Goal: Transaction & Acquisition: Purchase product/service

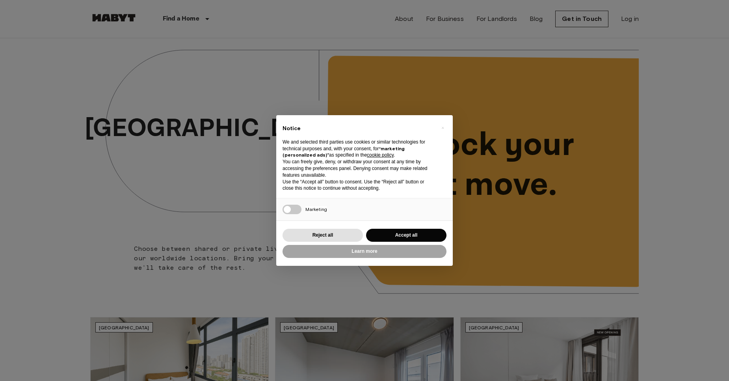
click at [194, 16] on div "× Notice We and selected third parties use cookies or similar technologies for …" at bounding box center [364, 190] width 729 height 381
click at [407, 226] on div "× Notice We and selected third parties use cookies or similar technologies for …" at bounding box center [364, 190] width 177 height 151
click at [398, 234] on button "Accept all" at bounding box center [406, 235] width 80 height 13
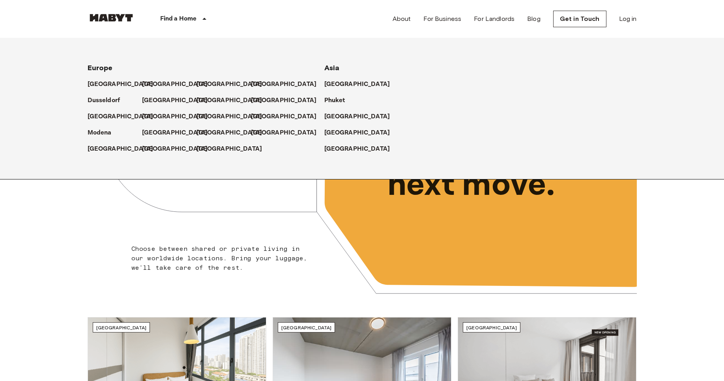
click at [194, 14] on p "Find a Home" at bounding box center [178, 18] width 37 height 9
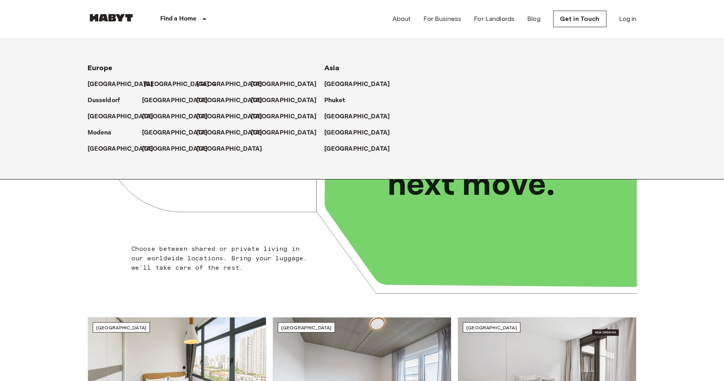
click at [148, 87] on p "[GEOGRAPHIC_DATA]" at bounding box center [177, 84] width 66 height 9
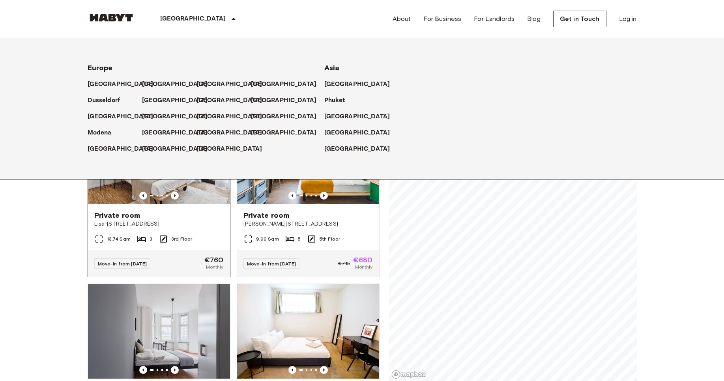
click at [94, 234] on div "13.74 Sqm 3 3rd Floor" at bounding box center [159, 242] width 142 height 16
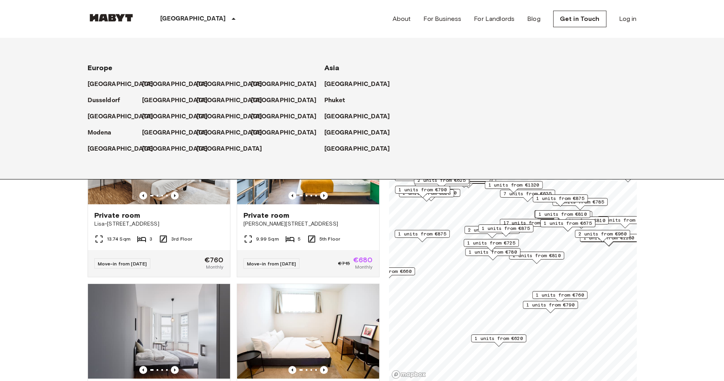
click at [229, 20] on icon at bounding box center [233, 18] width 9 height 9
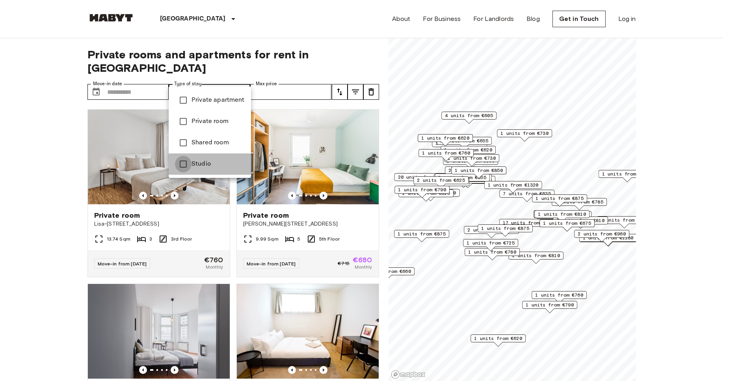
type input "******"
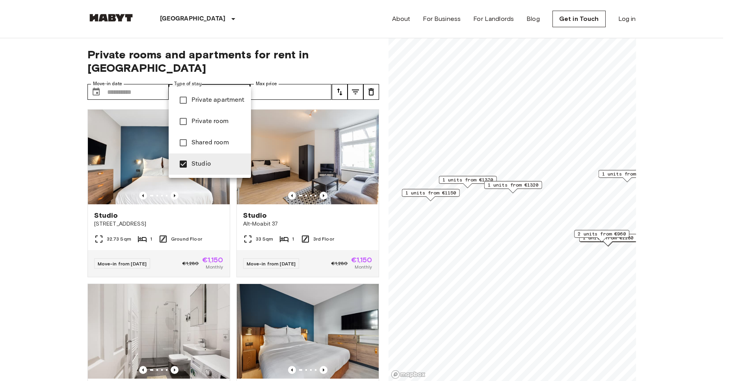
click at [27, 201] on div at bounding box center [364, 190] width 729 height 381
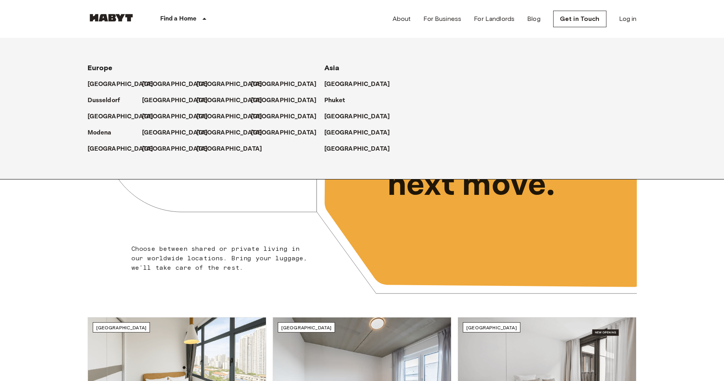
click at [201, 14] on icon at bounding box center [204, 18] width 9 height 9
click at [200, 129] on p "[GEOGRAPHIC_DATA]" at bounding box center [231, 132] width 66 height 9
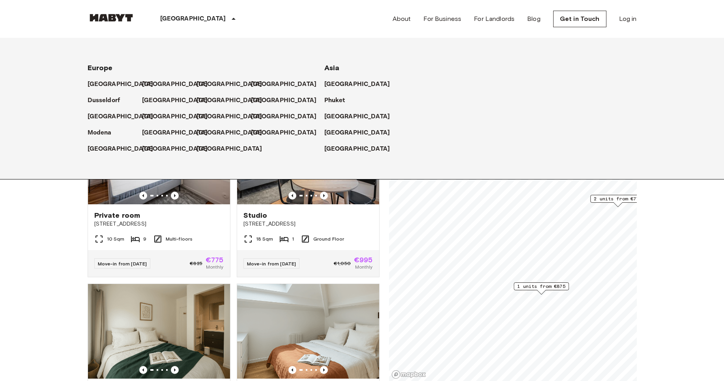
click at [229, 20] on icon at bounding box center [233, 18] width 9 height 9
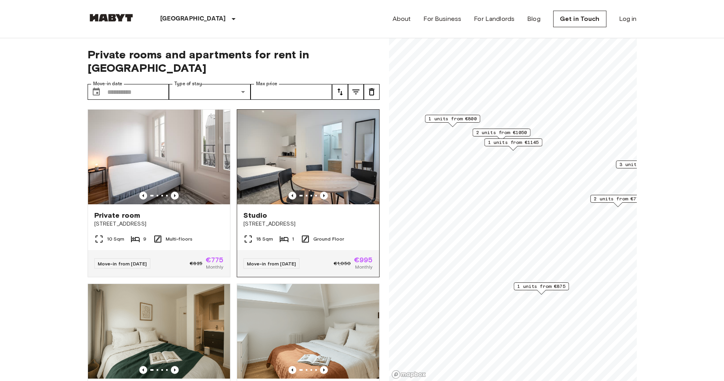
click at [338, 125] on img at bounding box center [308, 157] width 142 height 95
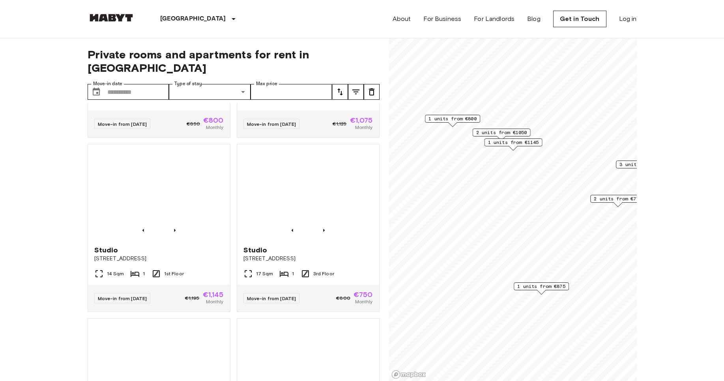
scroll to position [621, 0]
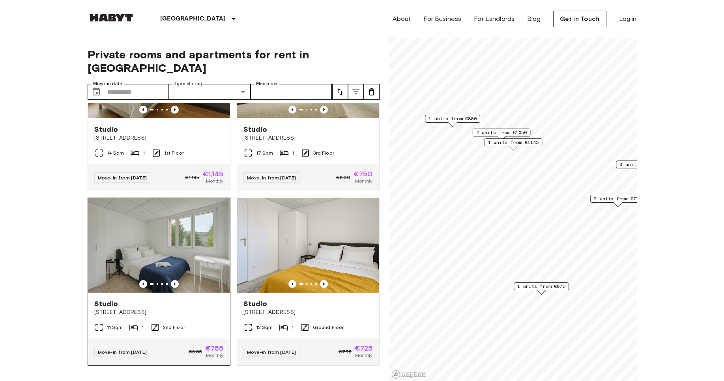
click at [152, 198] on link "Studio 37 Rue du Petit Bois, Montreuil 11 Sqm 1 2nd Floor Move-in from 22 May 2…" at bounding box center [159, 282] width 143 height 168
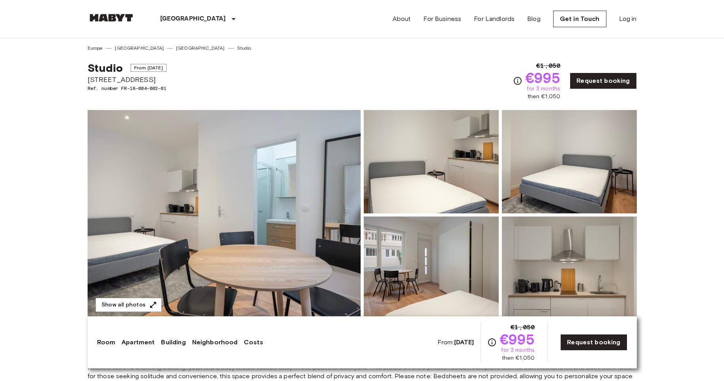
drag, startPoint x: 0, startPoint y: 0, endPoint x: 153, endPoint y: 162, distance: 222.6
click at [153, 162] on img at bounding box center [224, 215] width 273 height 210
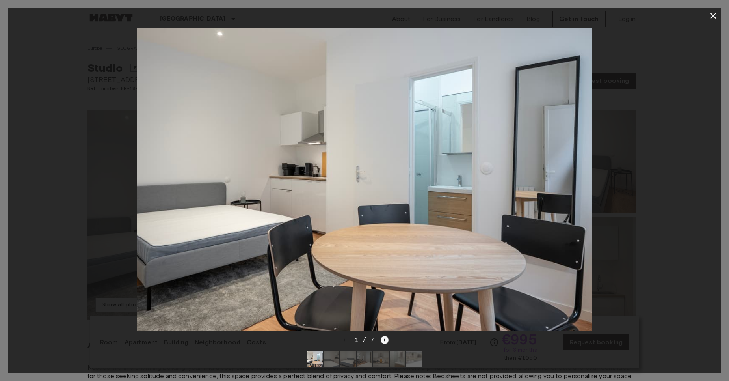
click at [383, 336] on icon "Next image" at bounding box center [385, 340] width 8 height 8
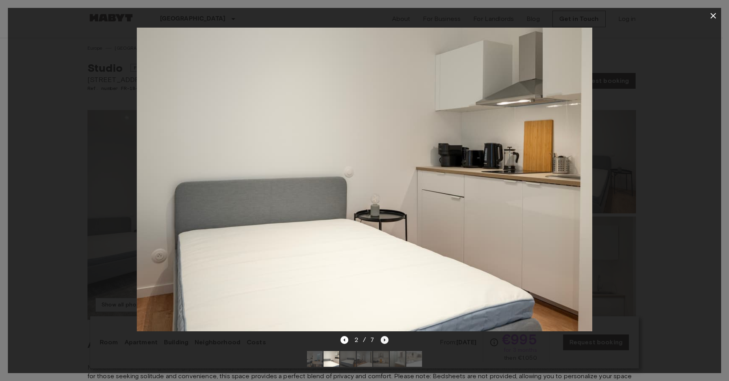
click at [382, 336] on icon "Next image" at bounding box center [385, 340] width 8 height 8
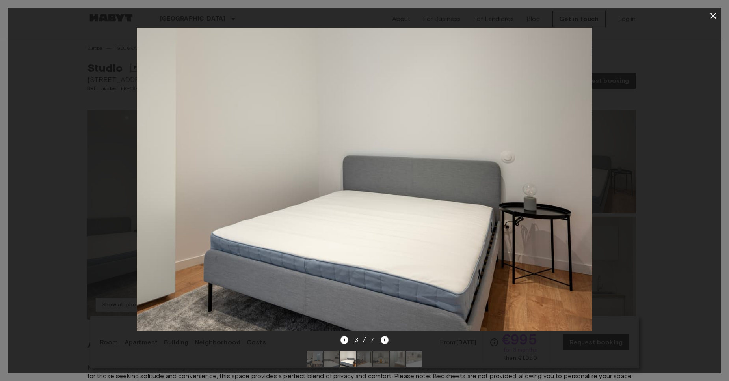
click at [380, 335] on div "3 / 7" at bounding box center [365, 339] width 49 height 9
click at [382, 336] on icon "Next image" at bounding box center [385, 340] width 8 height 8
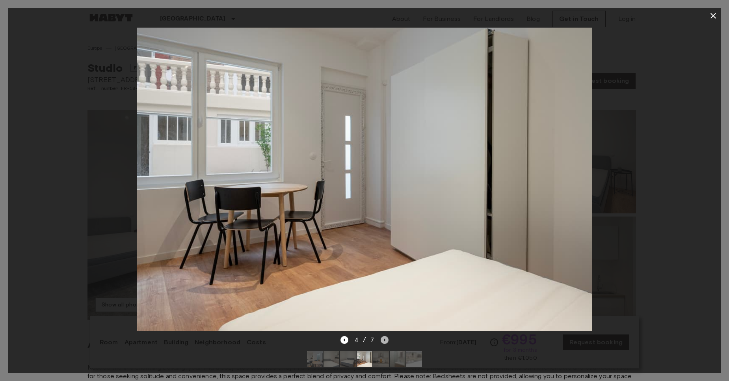
click at [382, 336] on icon "Next image" at bounding box center [385, 340] width 8 height 8
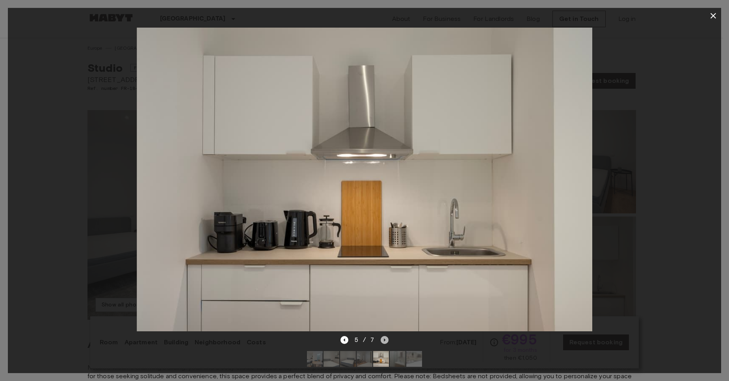
click at [384, 336] on icon "Next image" at bounding box center [385, 340] width 8 height 8
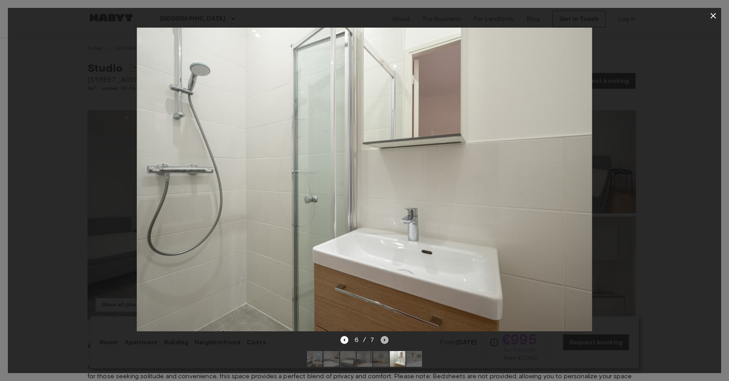
click at [381, 336] on icon "Next image" at bounding box center [385, 340] width 8 height 8
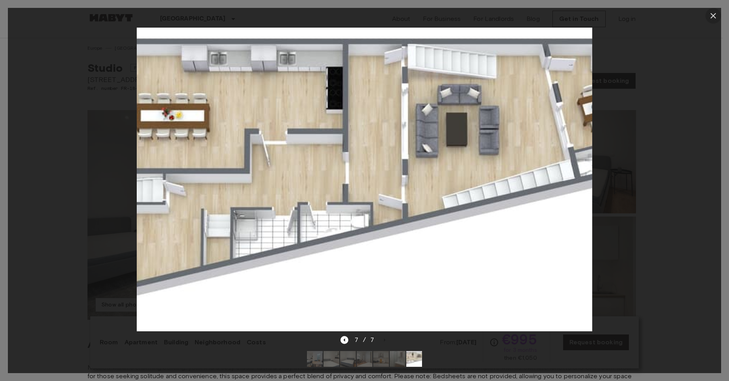
click at [718, 14] on icon "button" at bounding box center [713, 15] width 9 height 9
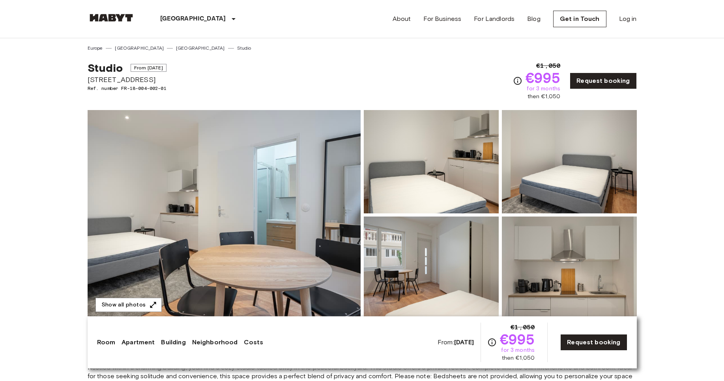
drag, startPoint x: 86, startPoint y: 68, endPoint x: 218, endPoint y: 81, distance: 132.3
click at [166, 85] on span "Ref. number FR-18-004-002-01" at bounding box center [127, 88] width 79 height 7
drag, startPoint x: 84, startPoint y: 67, endPoint x: 197, endPoint y: 75, distance: 113.8
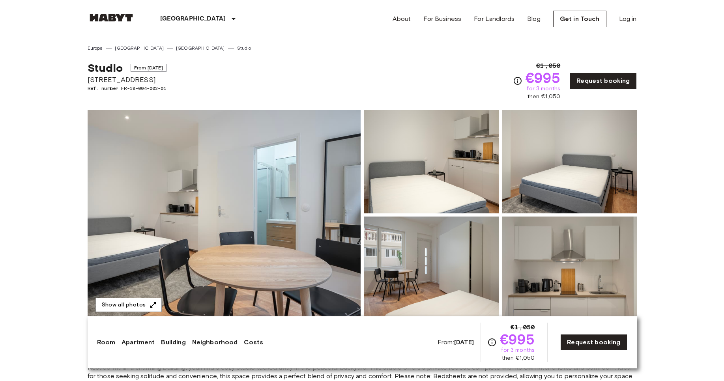
copy div "Studio From Oct 10 2025 41bis rue de Stalingrad, Montreuil"
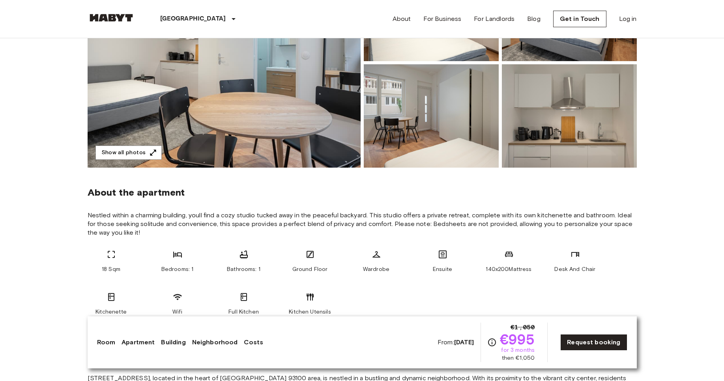
scroll to position [144, 0]
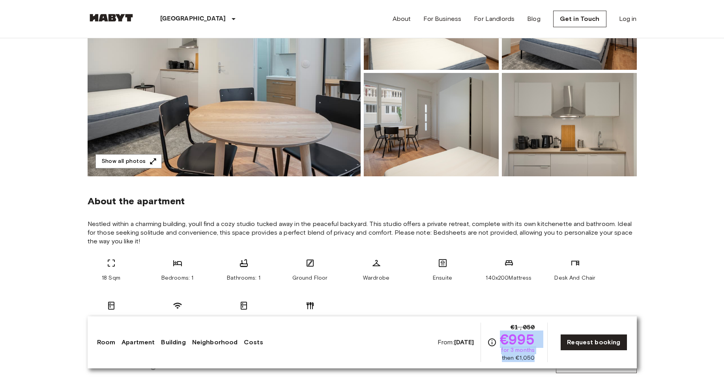
drag, startPoint x: 503, startPoint y: 343, endPoint x: 537, endPoint y: 360, distance: 38.3
click at [537, 360] on div "From: Oct 10 2025 €1,050 €995 for 3 months then €1,050 Request booking" at bounding box center [532, 342] width 190 height 39
copy div "€995 for 3 months then €1,050"
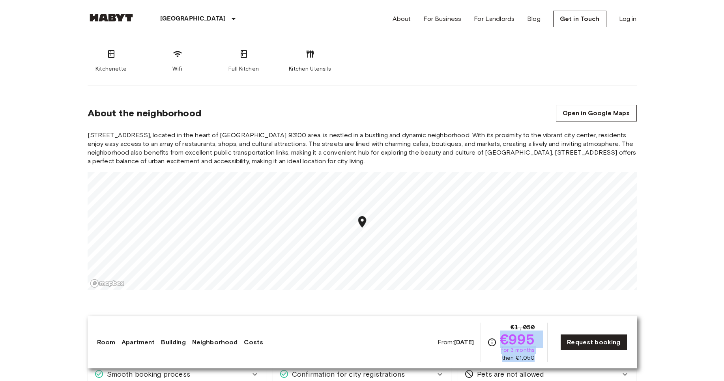
scroll to position [396, 0]
